Goal: Information Seeking & Learning: Learn about a topic

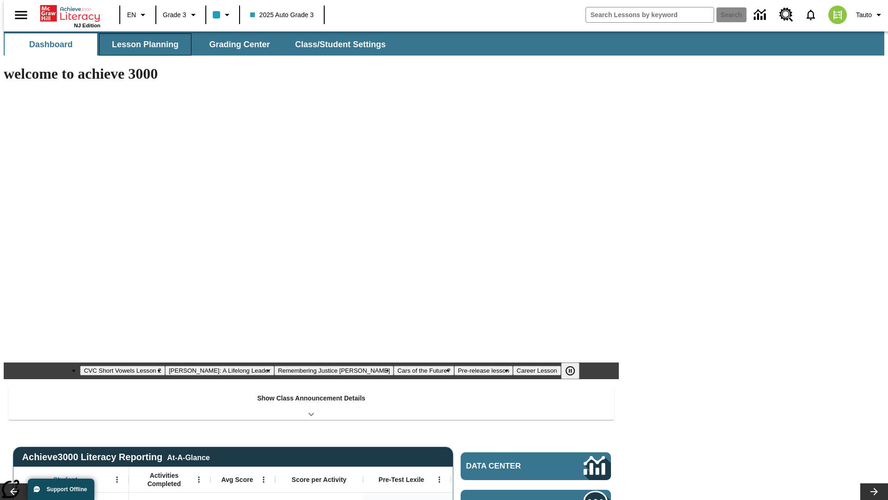
click at [142, 44] on button "Lesson Planning" at bounding box center [145, 44] width 93 height 22
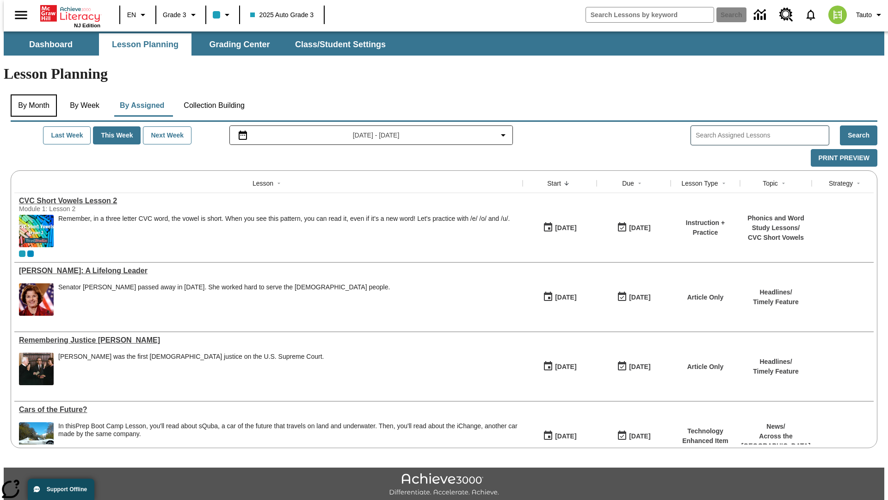
click at [31, 94] on button "By Month" at bounding box center [34, 105] width 46 height 22
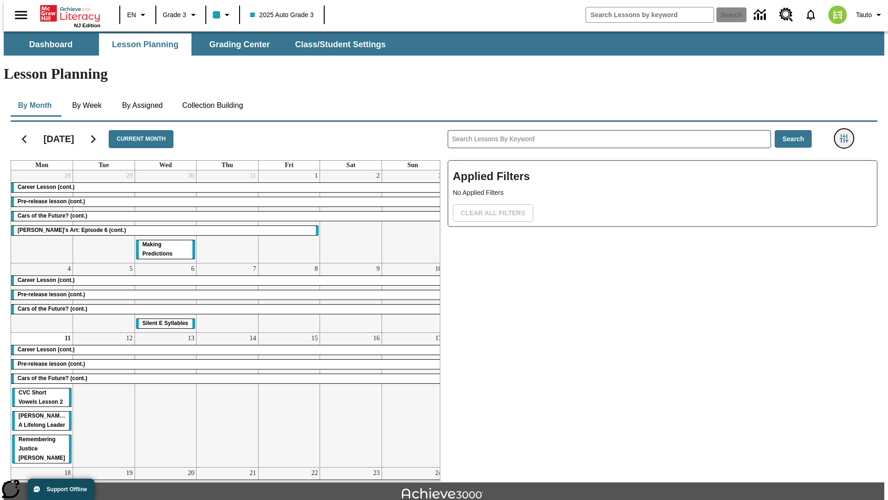
click at [847, 134] on icon "Filters Side menu" at bounding box center [844, 138] width 8 height 8
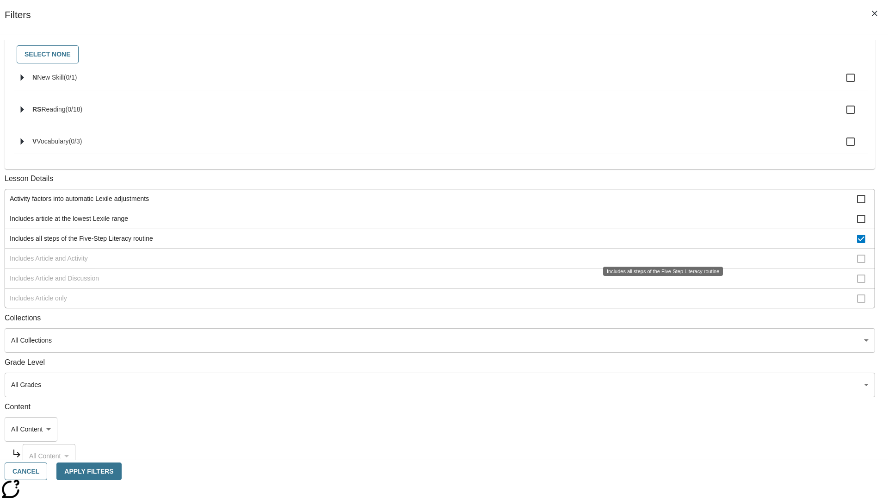
click at [660, 243] on span "Includes all steps of the Five-Step Literacy routine" at bounding box center [433, 239] width 847 height 10
checkbox input "false"
click at [660, 263] on span "Includes Article and Activity" at bounding box center [433, 259] width 847 height 10
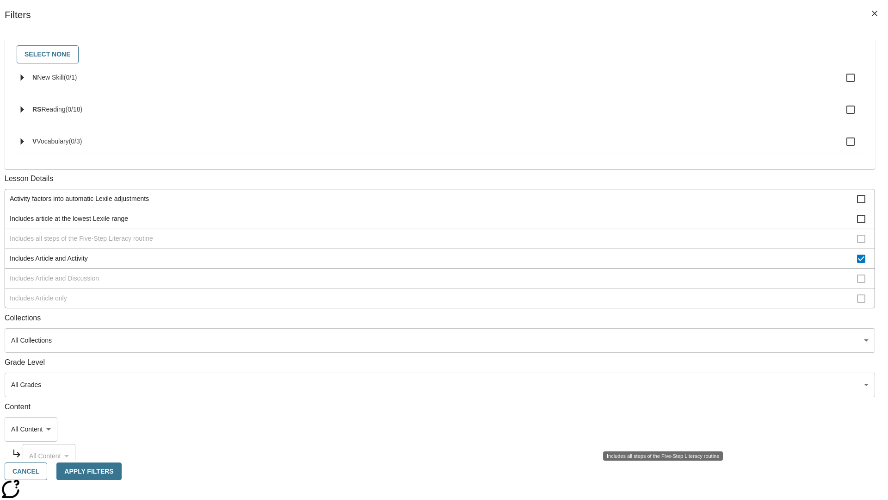
scroll to position [179, 0]
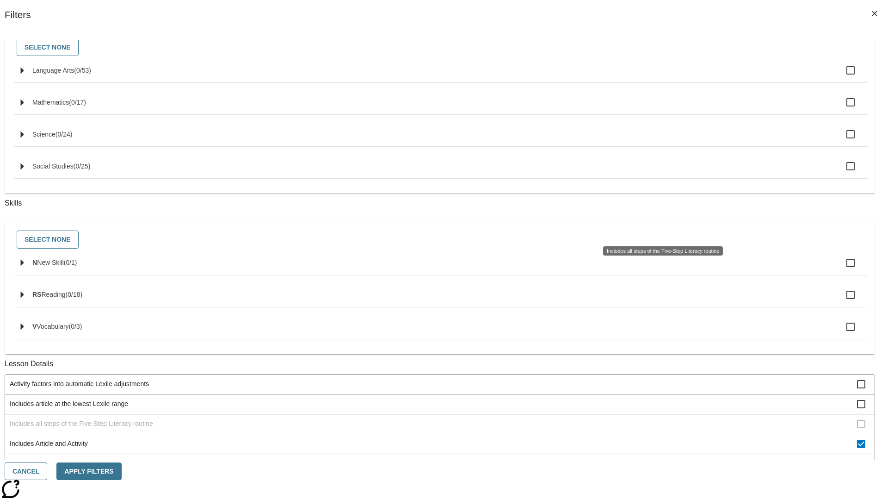
click at [659, 439] on span "Includes Article and Activity" at bounding box center [433, 444] width 847 height 10
checkbox input "false"
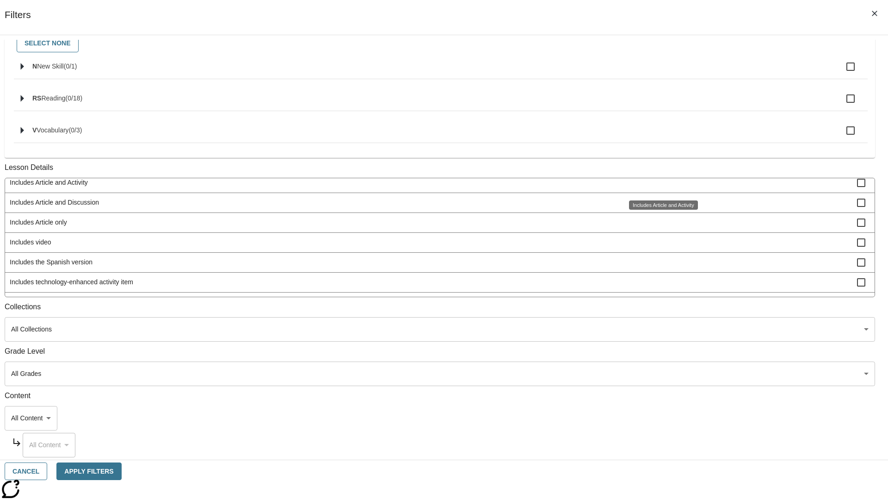
click at [660, 207] on span "Includes Article and Discussion" at bounding box center [433, 203] width 847 height 10
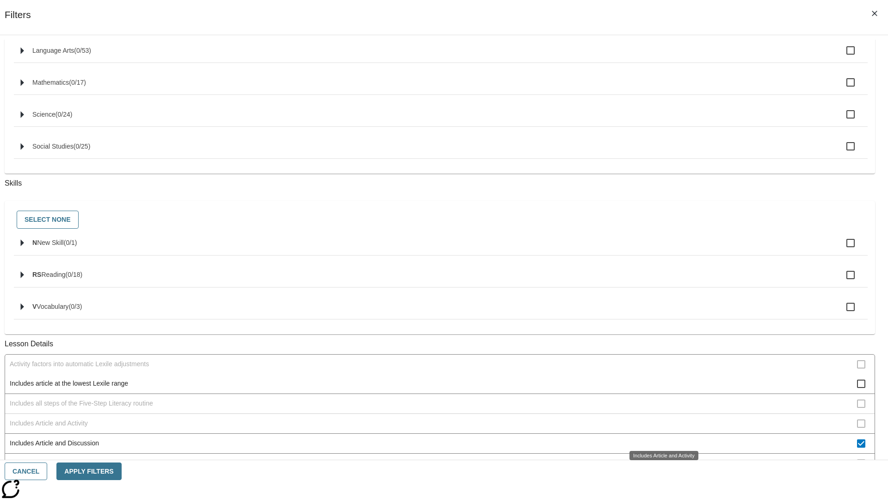
click at [660, 438] on span "Includes Article and Discussion" at bounding box center [433, 443] width 847 height 10
checkbox input "false"
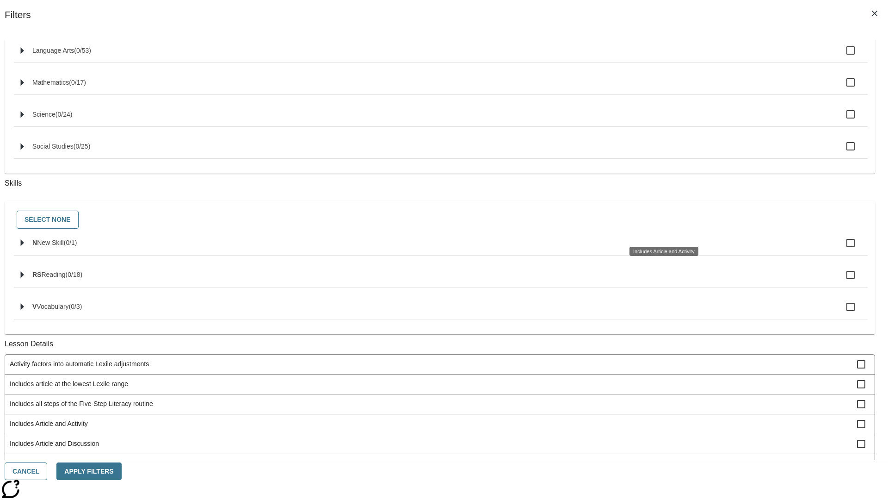
scroll to position [31, 0]
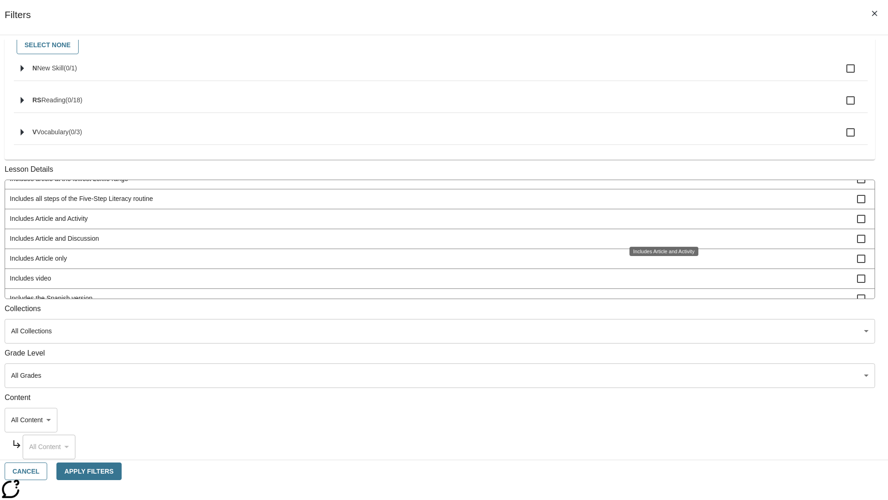
click at [660, 263] on span "Includes Article only" at bounding box center [433, 259] width 847 height 10
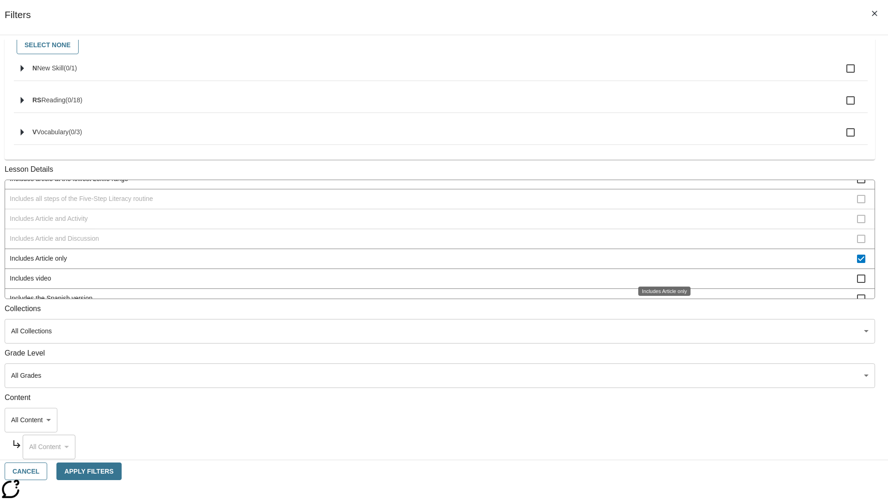
click at [660, 263] on span "Includes Article only" at bounding box center [433, 259] width 847 height 10
checkbox input "false"
click at [660, 313] on span "Includes technology-enhanced activity item" at bounding box center [433, 318] width 847 height 10
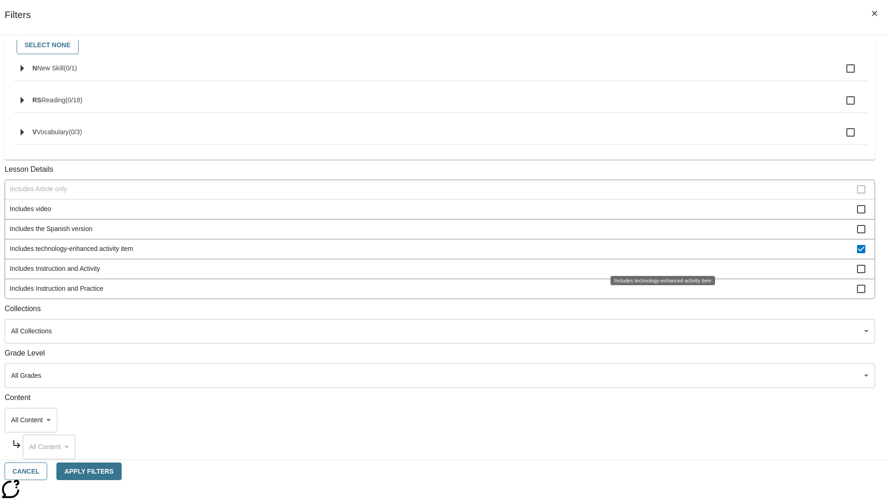
click at [660, 254] on span "Includes technology-enhanced activity item" at bounding box center [433, 249] width 847 height 10
checkbox input "false"
click at [660, 273] on span "Includes Instruction and Activity" at bounding box center [433, 269] width 847 height 10
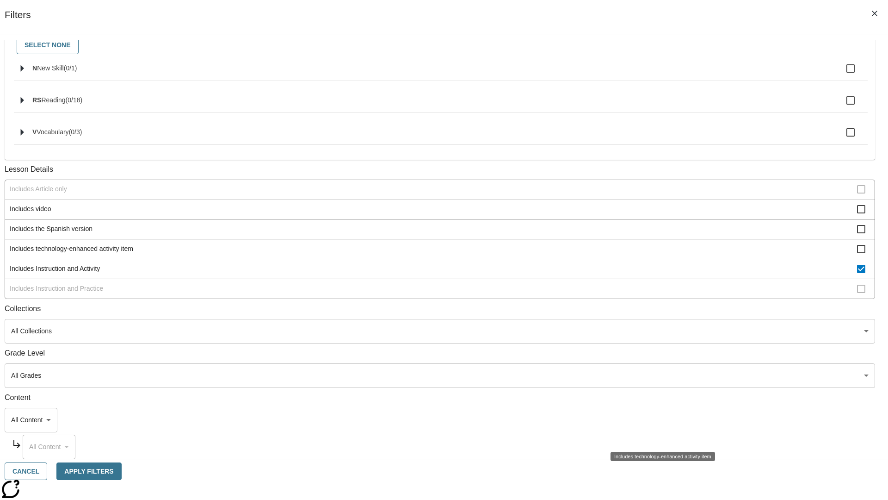
scroll to position [222, 0]
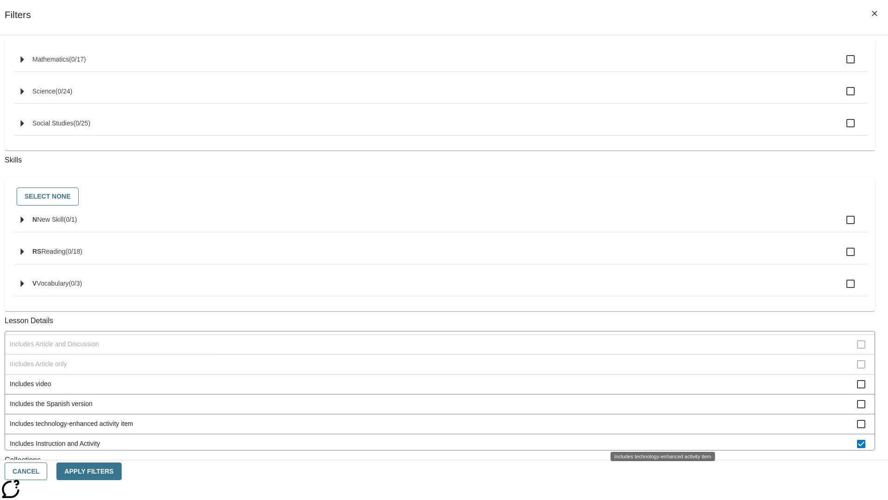
click at [660, 439] on span "Includes Instruction and Activity" at bounding box center [433, 444] width 847 height 10
checkbox input "false"
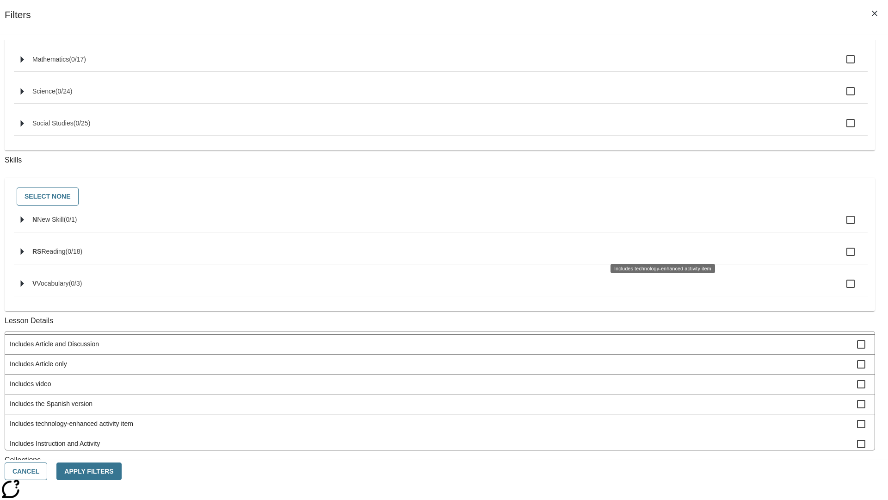
scroll to position [385, 0]
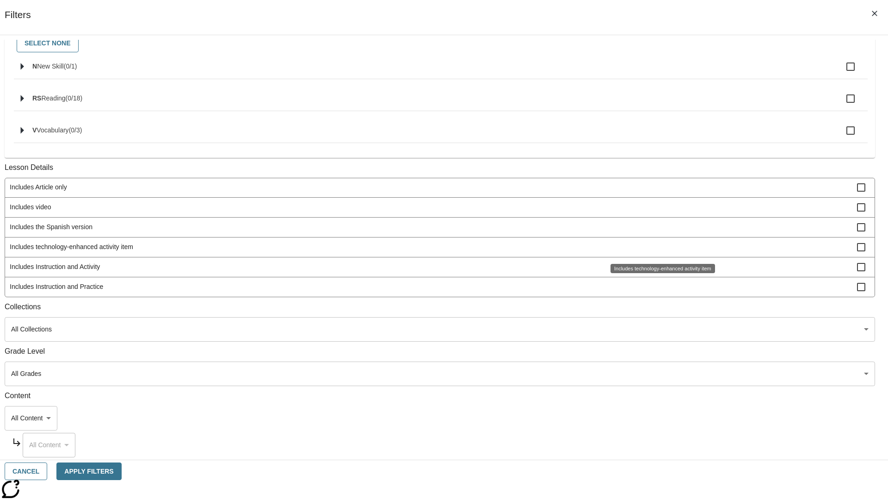
click at [660, 286] on span "Includes Instruction and Practice" at bounding box center [433, 287] width 847 height 10
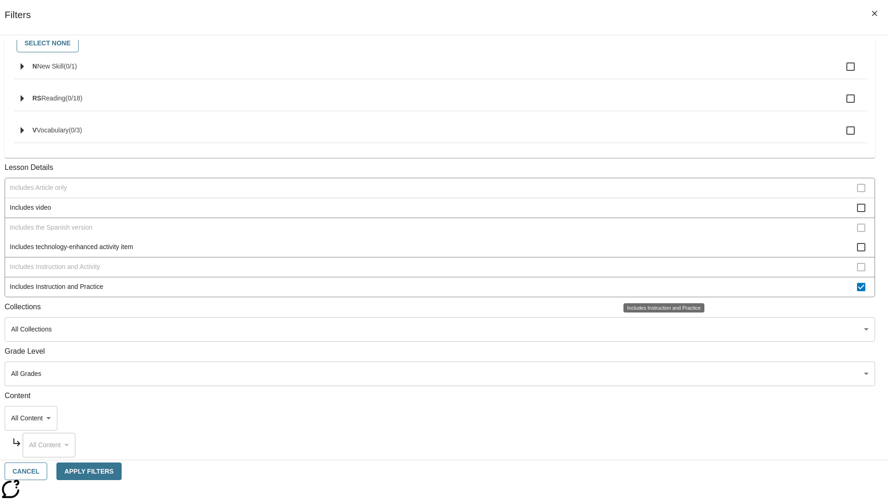
click at [660, 286] on span "Includes Instruction and Practice" at bounding box center [433, 287] width 847 height 10
checkbox input "false"
click at [660, 93] on span "Activity factors into automatic Lexile adjustments" at bounding box center [433, 88] width 847 height 10
checkbox input "true"
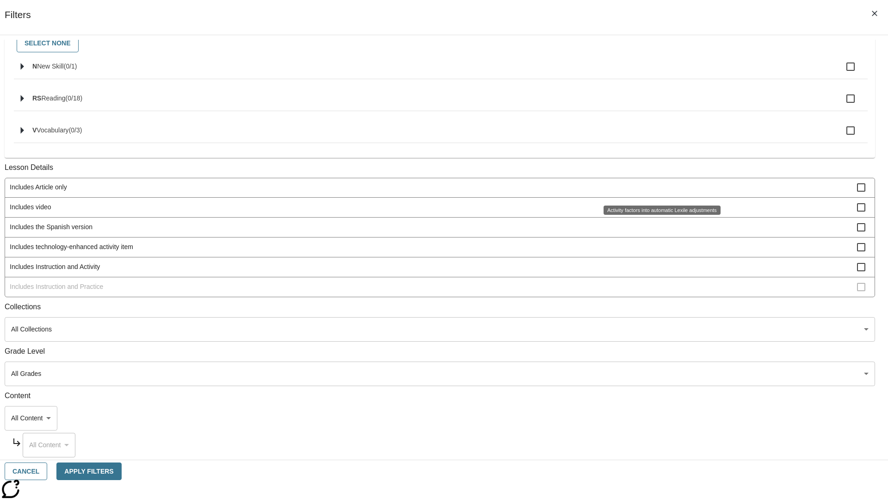
scroll to position [0, 0]
